Goal: Task Accomplishment & Management: Manage account settings

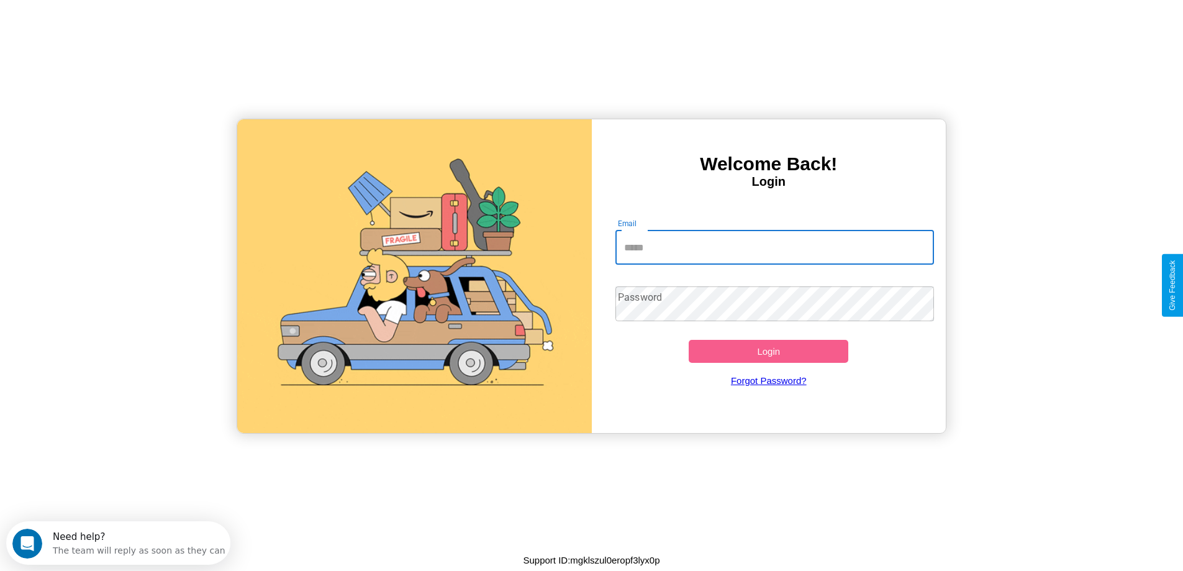
click at [774, 247] on input "Email" at bounding box center [774, 247] width 319 height 35
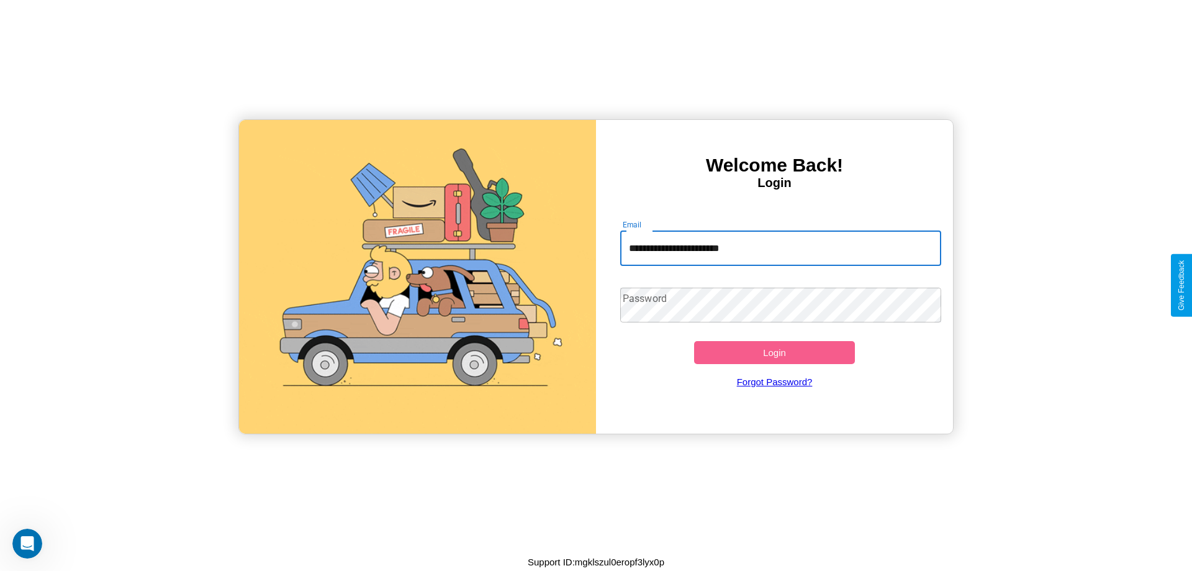
type input "**********"
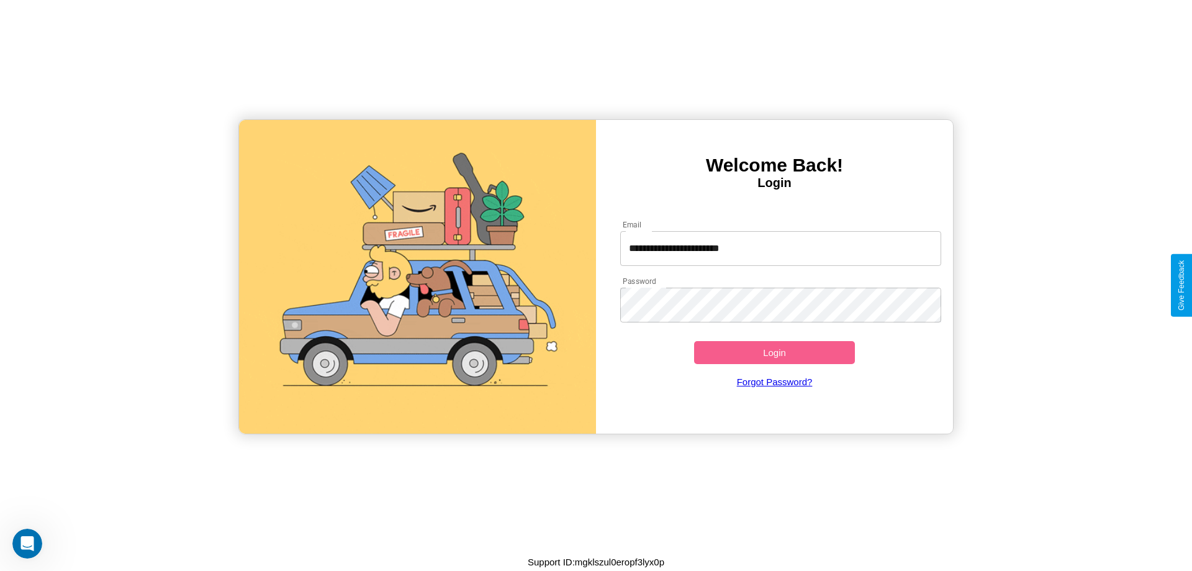
click at [774, 352] on button "Login" at bounding box center [774, 352] width 161 height 23
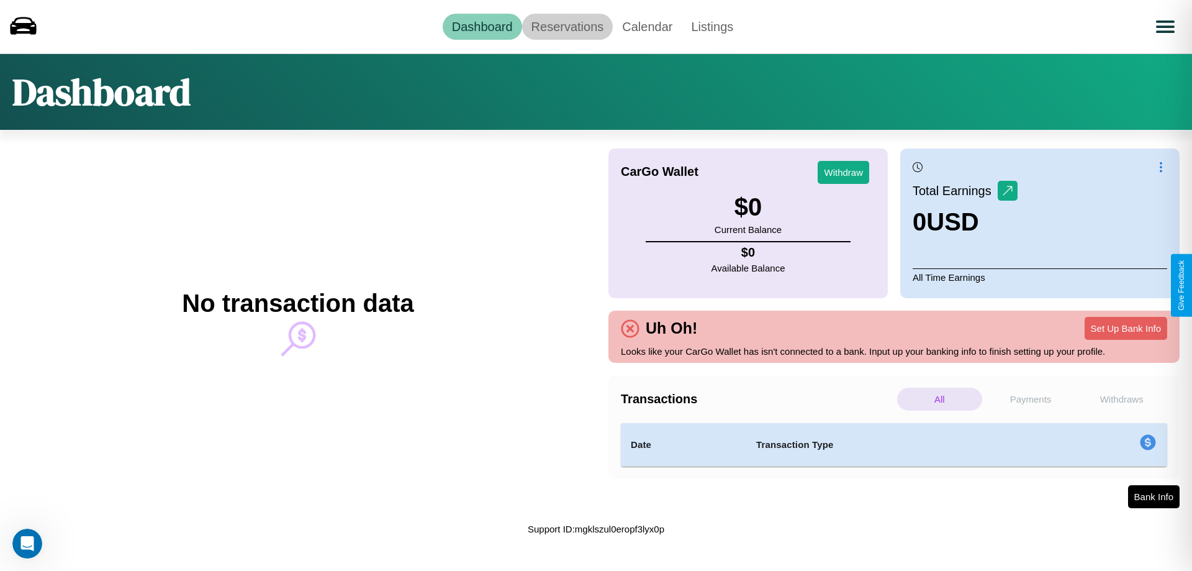
click at [567, 26] on link "Reservations" at bounding box center [567, 27] width 91 height 26
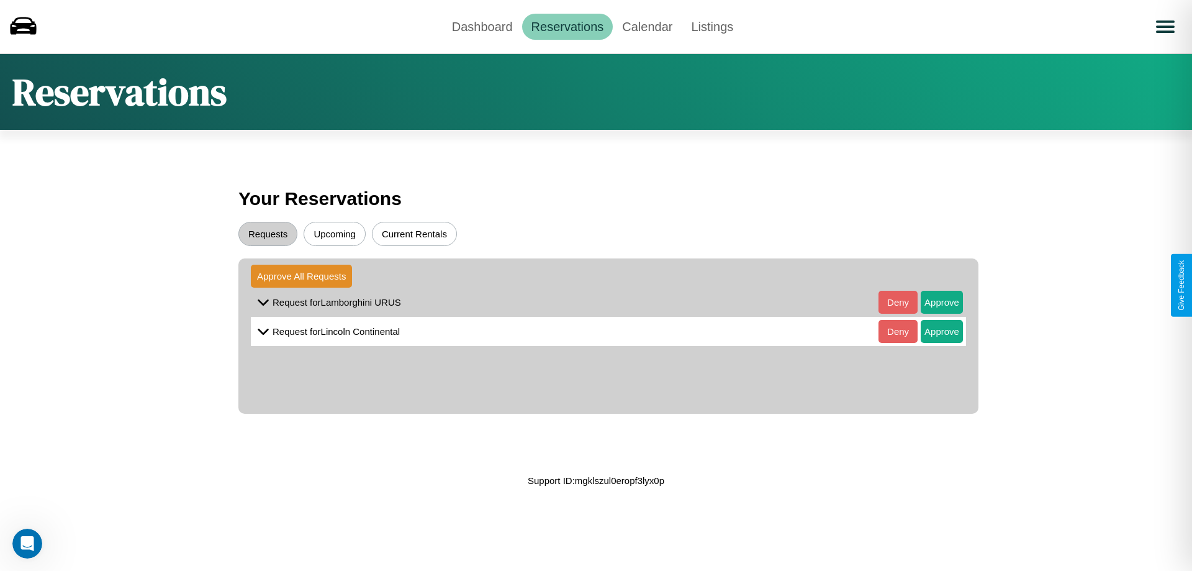
click at [335, 234] on button "Upcoming" at bounding box center [335, 234] width 62 height 24
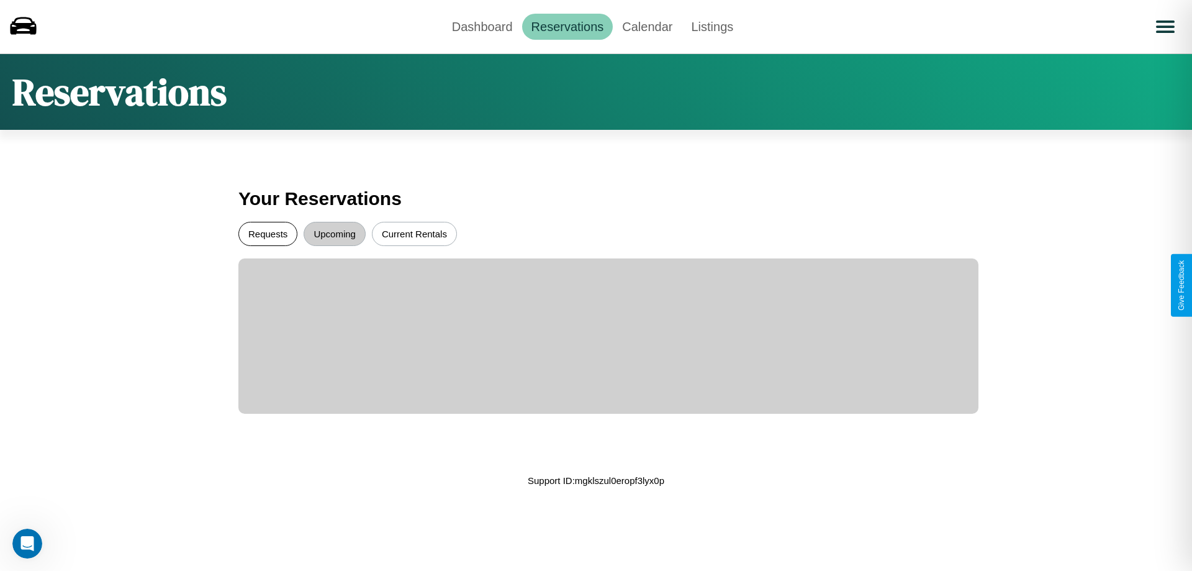
click at [268, 234] on button "Requests" at bounding box center [267, 234] width 59 height 24
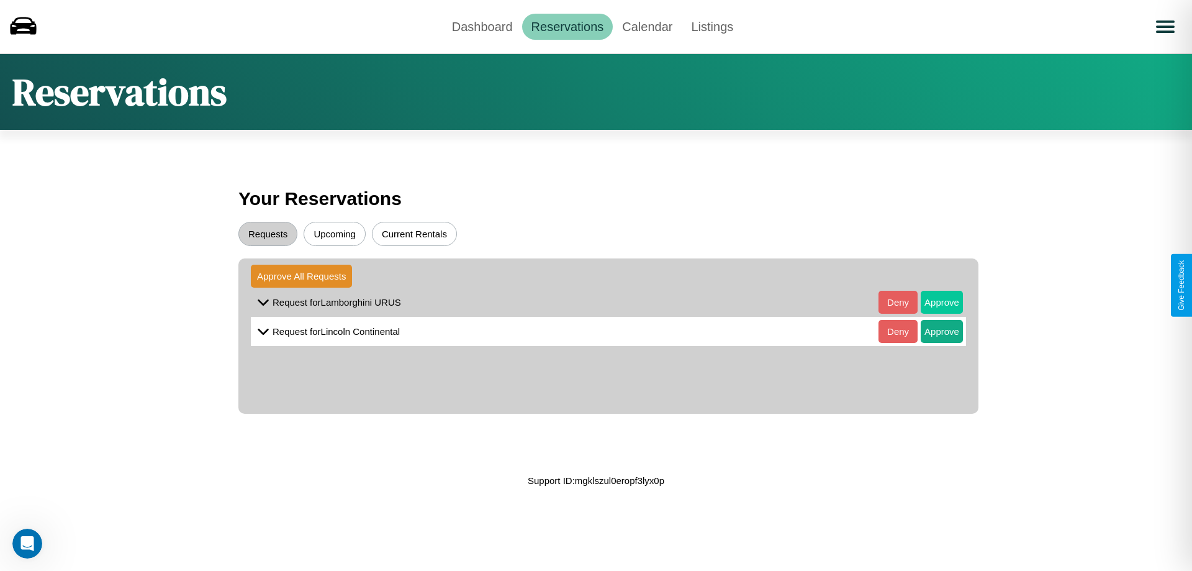
click at [933, 302] on button "Approve" at bounding box center [942, 302] width 42 height 23
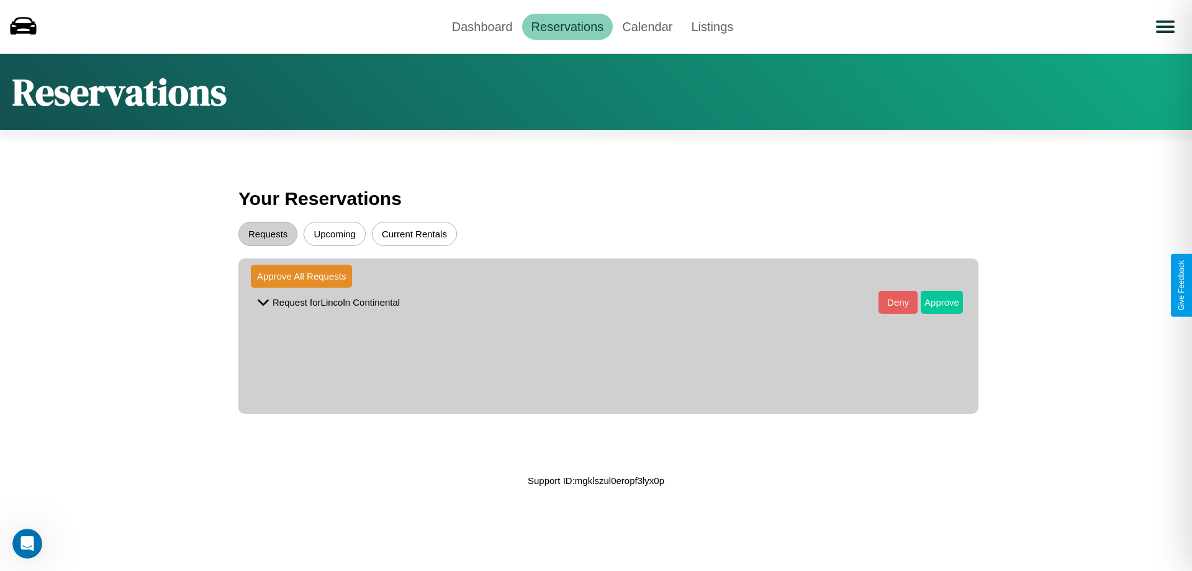
click at [933, 302] on button "Approve" at bounding box center [942, 302] width 42 height 23
